Goal: Obtain resource: Obtain resource

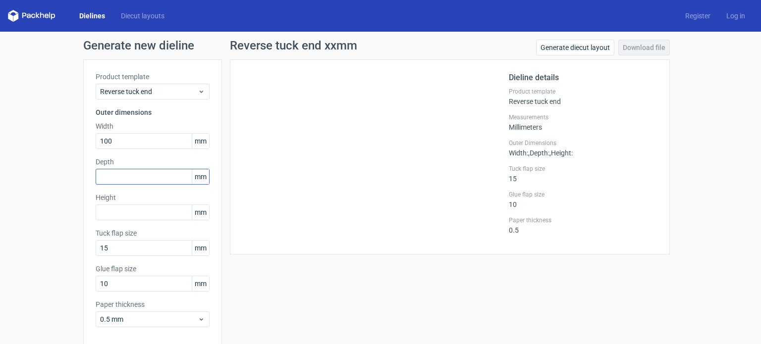
type input "100"
click at [131, 178] on input "text" at bounding box center [153, 177] width 114 height 16
type input "50"
click at [123, 220] on input "text" at bounding box center [153, 213] width 114 height 16
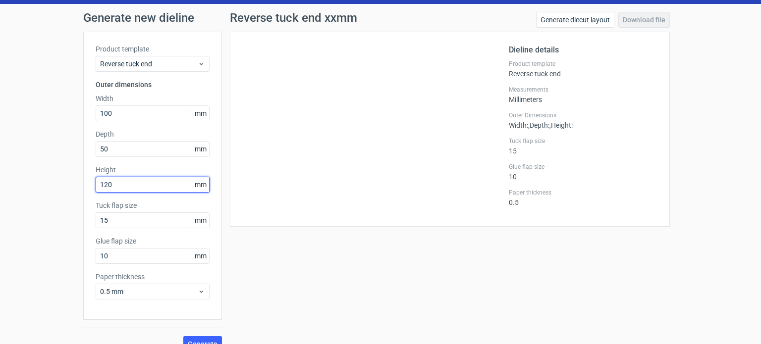
scroll to position [43, 0]
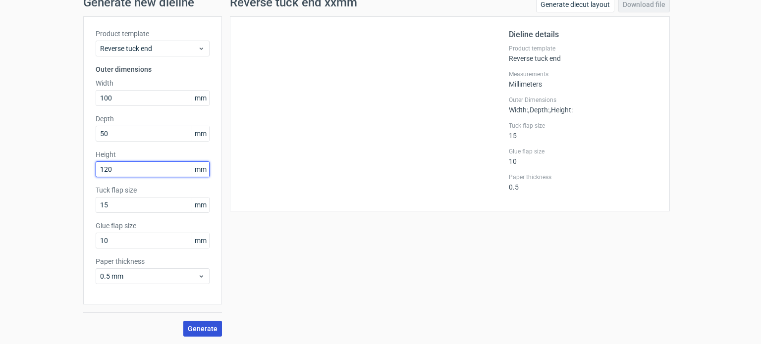
type input "120"
click at [200, 332] on span "Generate" at bounding box center [203, 329] width 30 height 7
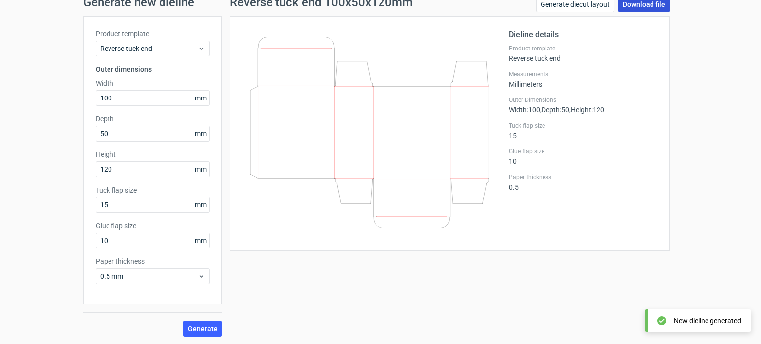
click at [646, 4] on link "Download file" at bounding box center [644, 5] width 52 height 16
click at [678, 148] on div "Generate new dieline Product template Reverse tuck end Outer dimensions Width 1…" at bounding box center [380, 167] width 761 height 356
